Goal: Task Accomplishment & Management: Manage account settings

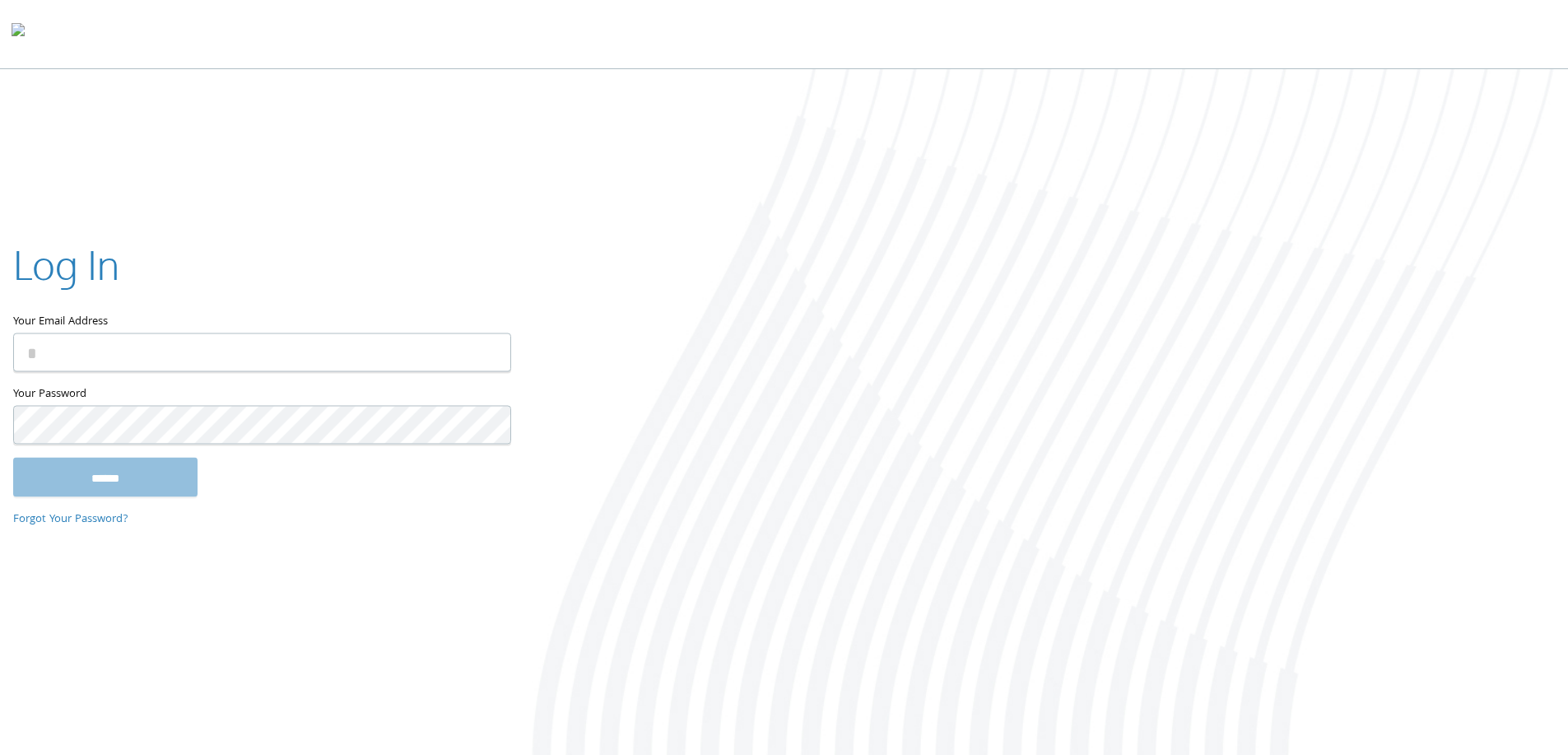
click at [111, 360] on input "Your Email Address" at bounding box center [262, 352] width 498 height 39
type input "**********"
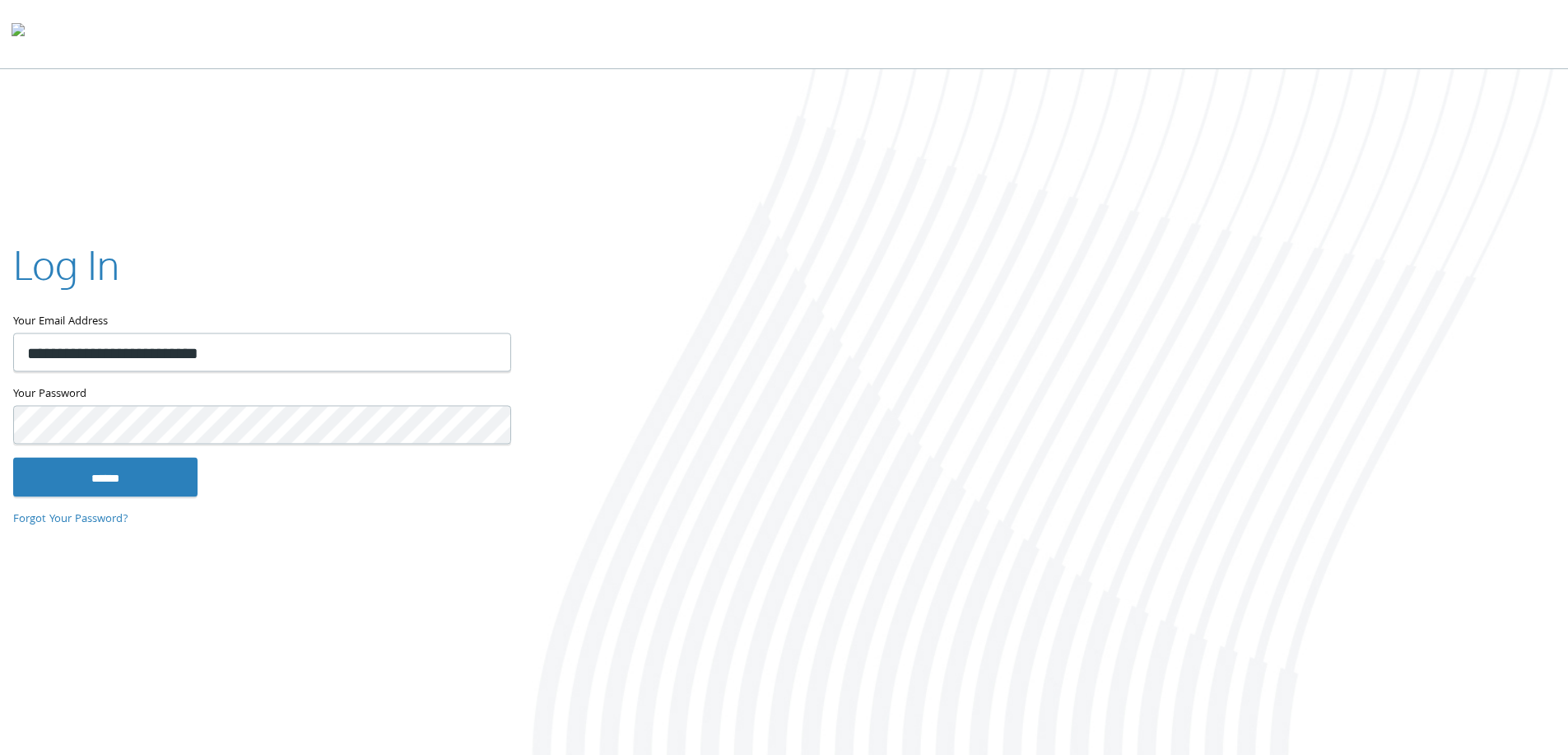
click at [14, 457] on input "******" at bounding box center [105, 477] width 184 height 40
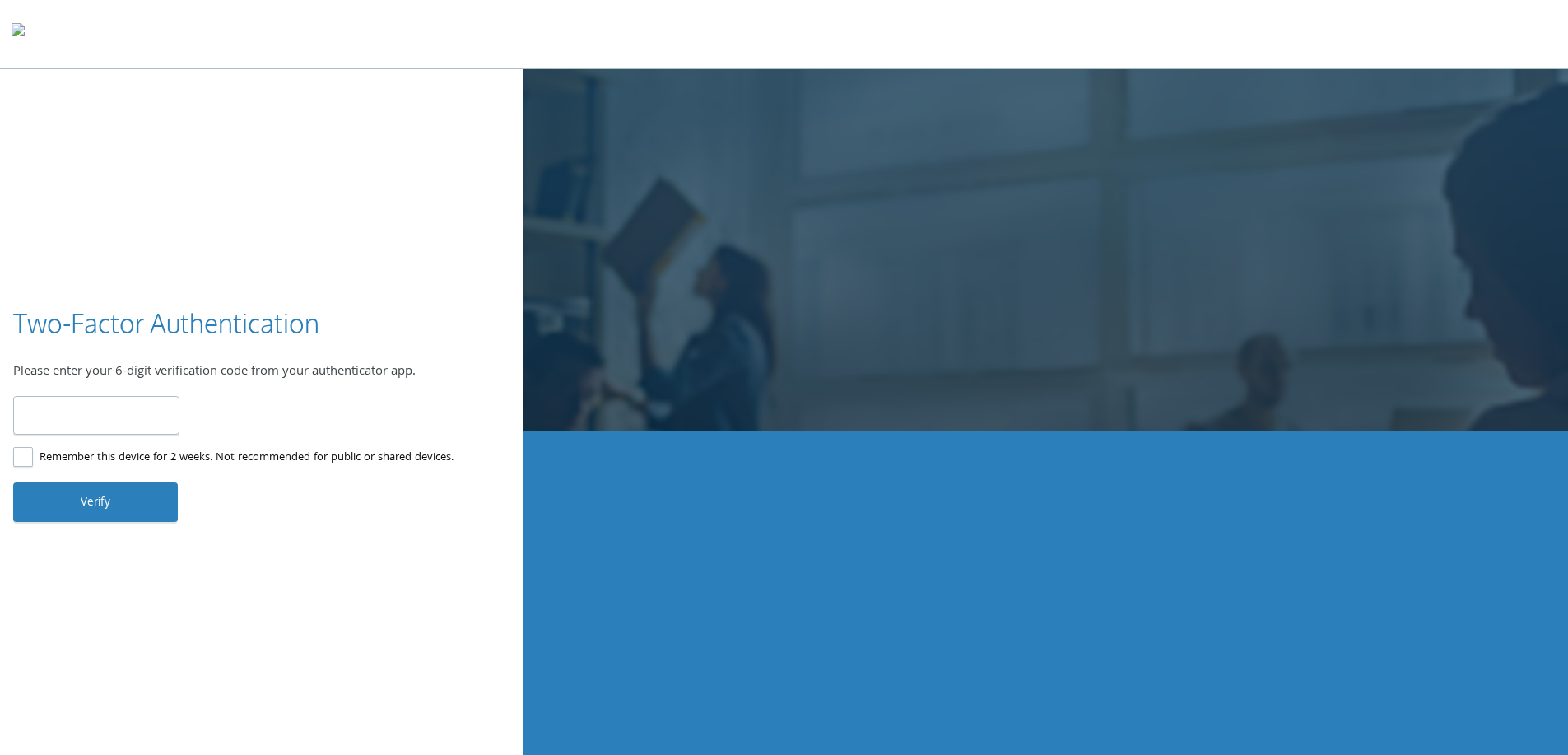
type input "******"
